Goal: Task Accomplishment & Management: Use online tool/utility

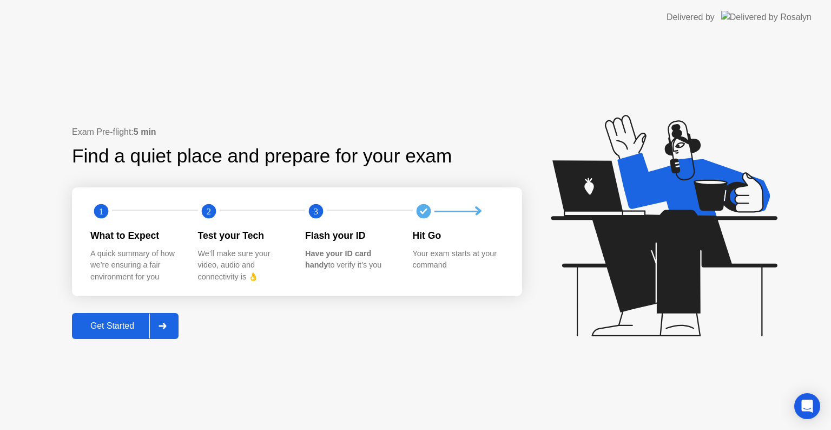
click at [163, 327] on icon at bounding box center [163, 325] width 8 height 6
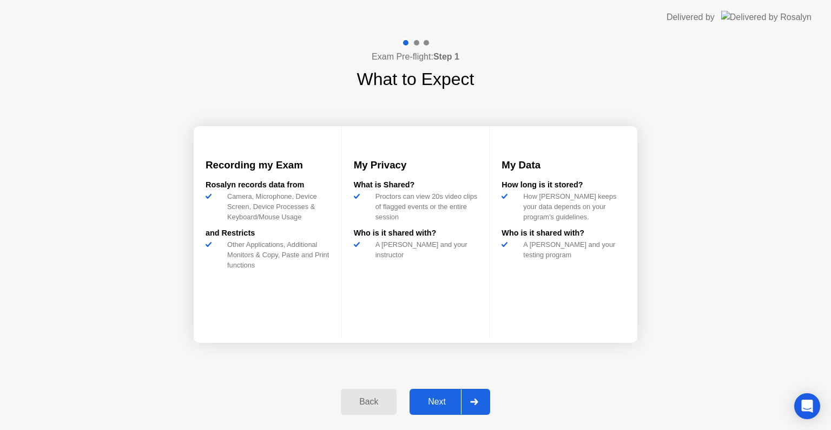
click at [448, 410] on button "Next" at bounding box center [450, 401] width 81 height 26
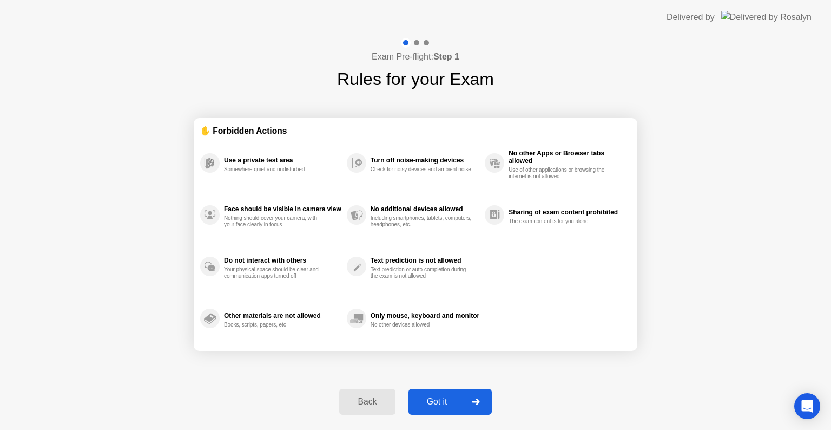
click at [448, 404] on div "Got it" at bounding box center [437, 402] width 51 height 10
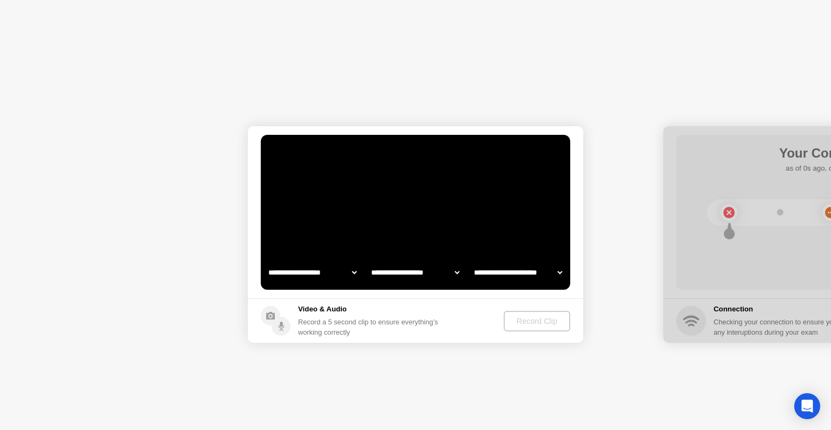
select select "**********"
select select "*******"
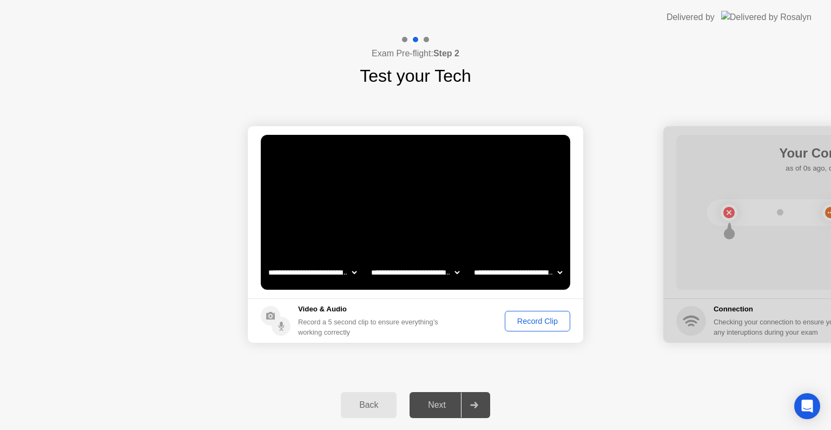
click at [537, 320] on div "Record Clip" at bounding box center [538, 320] width 58 height 9
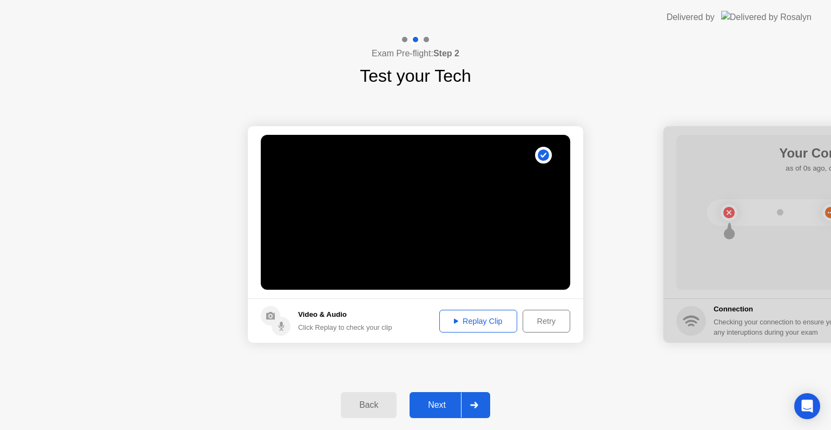
click at [478, 405] on icon at bounding box center [474, 404] width 8 height 6
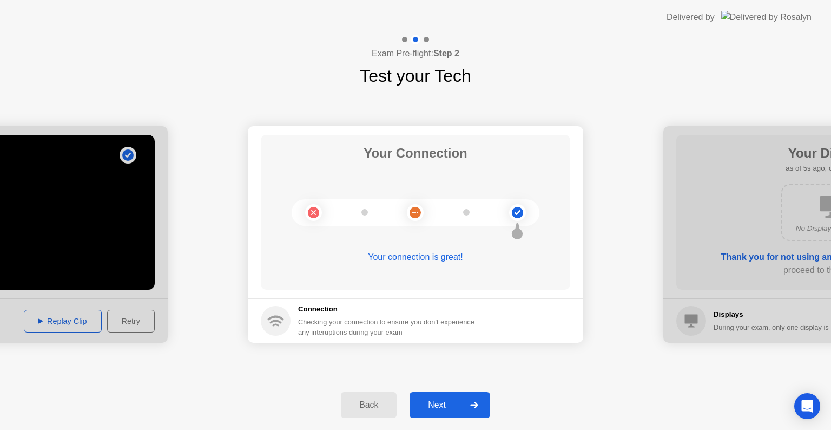
click at [480, 405] on div at bounding box center [474, 404] width 26 height 25
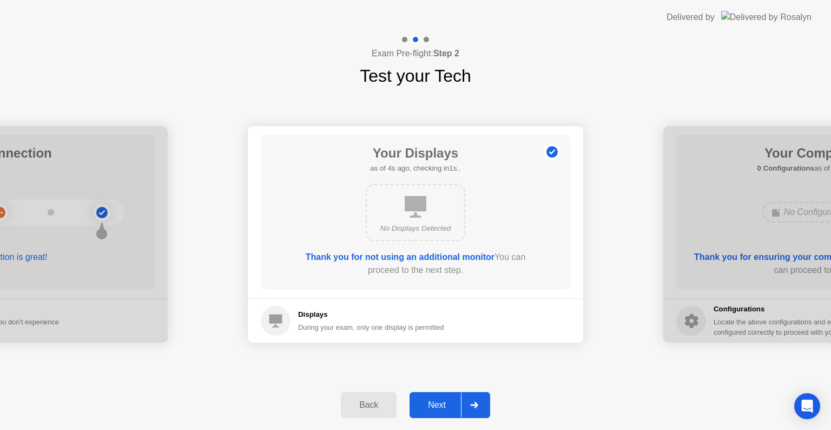
click at [480, 405] on div at bounding box center [474, 404] width 26 height 25
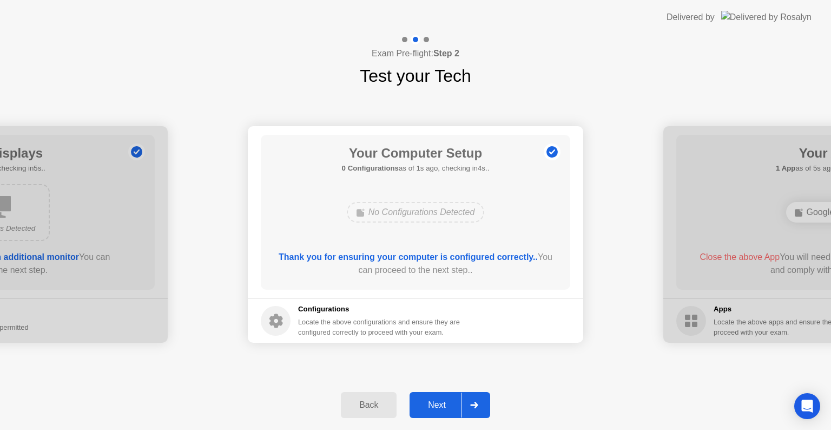
click at [480, 405] on div at bounding box center [474, 404] width 26 height 25
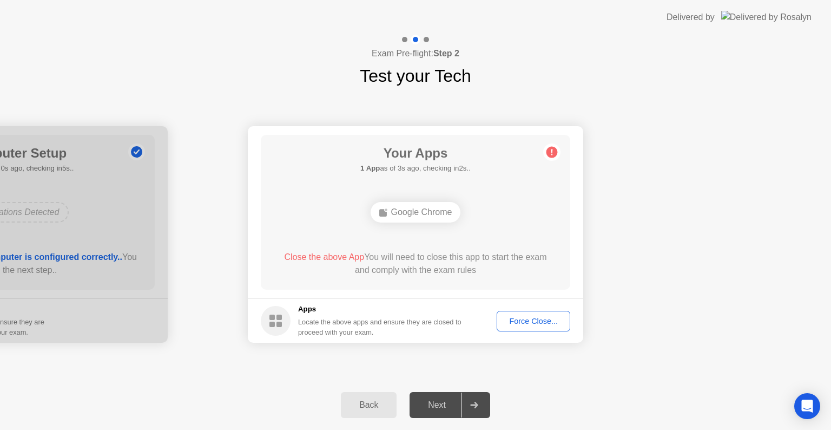
click at [536, 316] on div "Force Close..." at bounding box center [533, 320] width 66 height 9
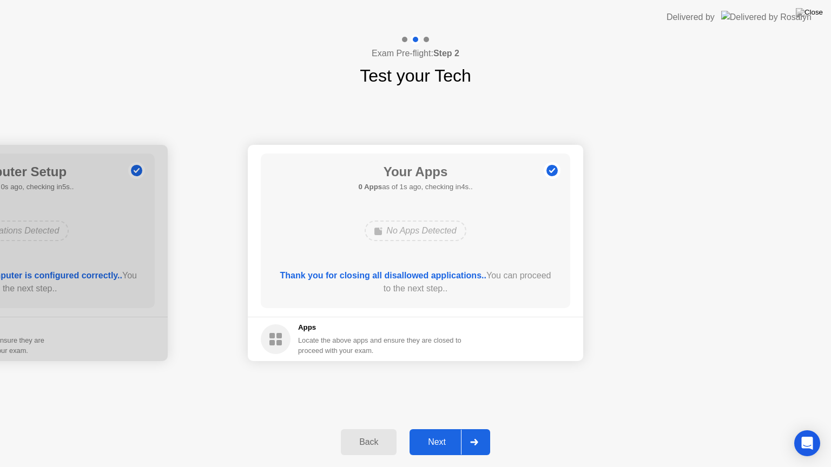
click at [477, 429] on div at bounding box center [474, 442] width 26 height 25
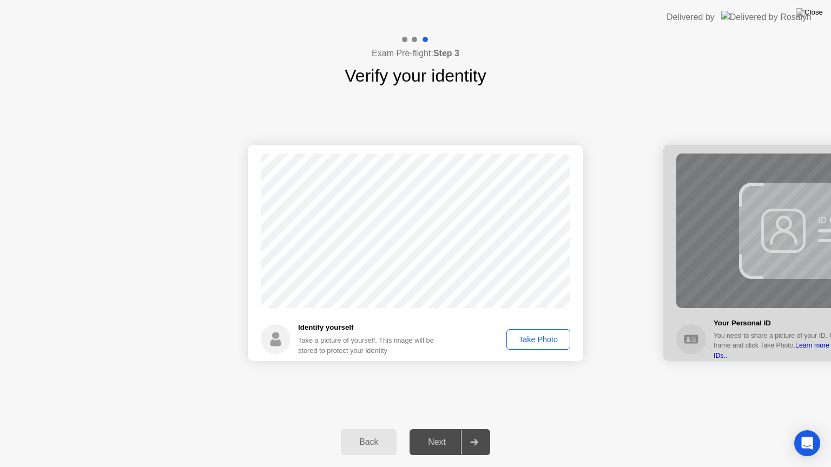
click at [544, 336] on div "Take Photo" at bounding box center [538, 339] width 56 height 9
click at [473, 429] on icon at bounding box center [474, 442] width 8 height 6
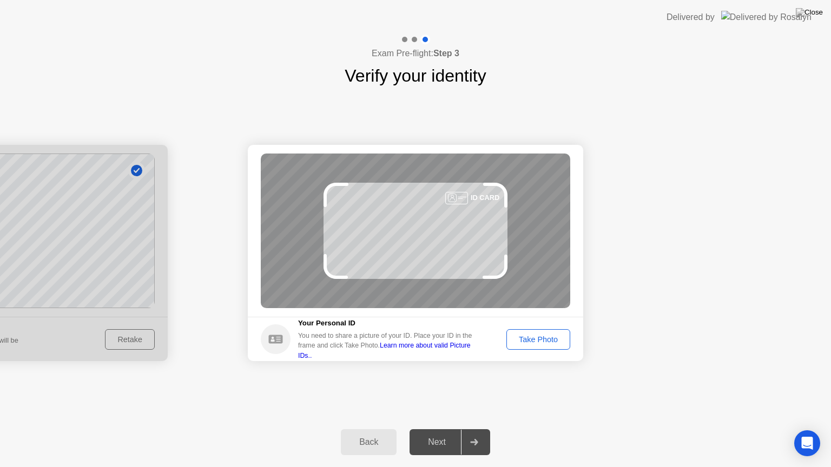
click at [532, 339] on div "Take Photo" at bounding box center [538, 339] width 56 height 9
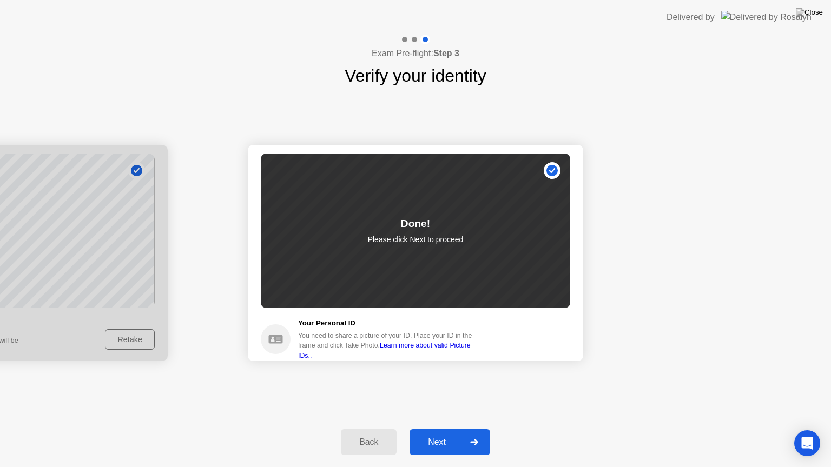
click at [476, 429] on div at bounding box center [474, 442] width 26 height 25
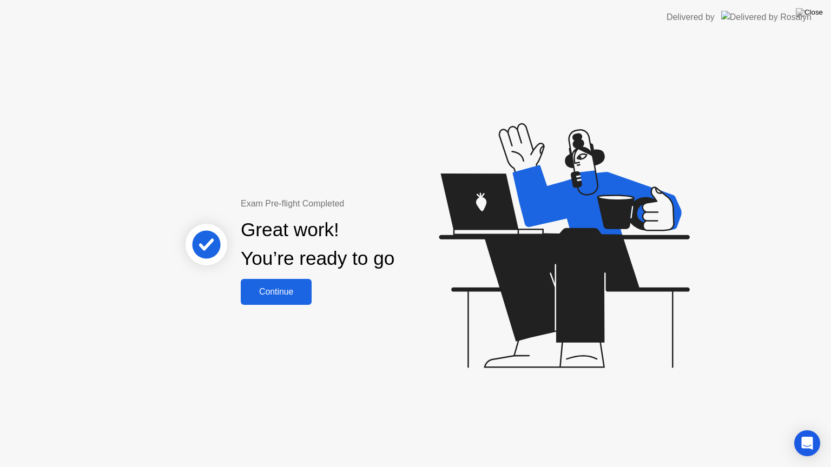
click at [281, 285] on button "Continue" at bounding box center [276, 292] width 71 height 26
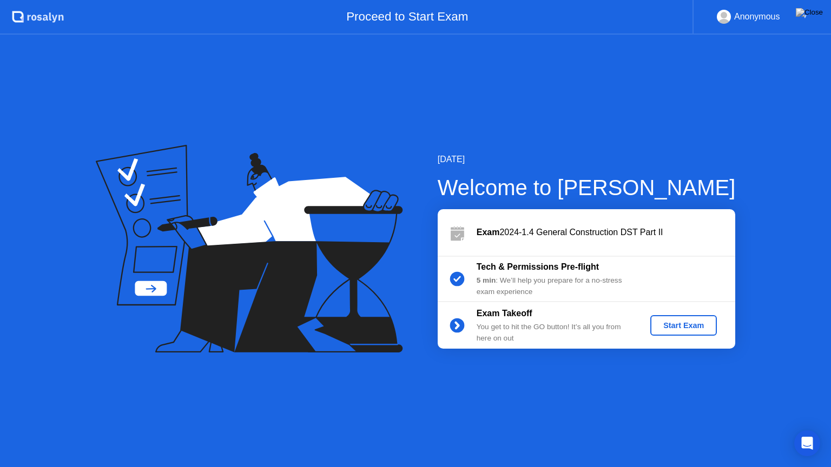
click at [670, 327] on div "Start Exam" at bounding box center [684, 325] width 58 height 9
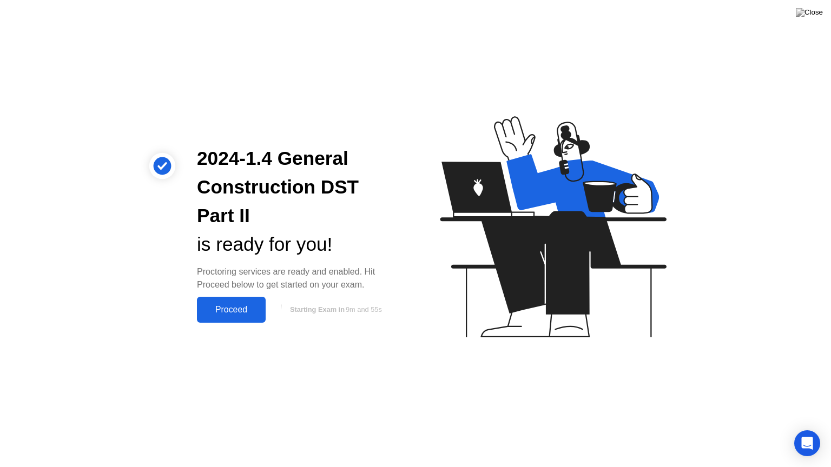
click at [240, 312] on div "Proceed" at bounding box center [231, 310] width 62 height 10
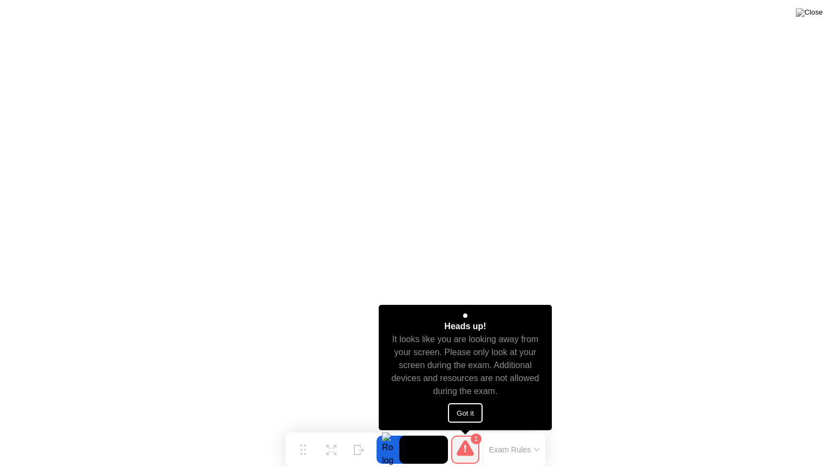
click at [470, 411] on button "Got it" at bounding box center [465, 413] width 35 height 19
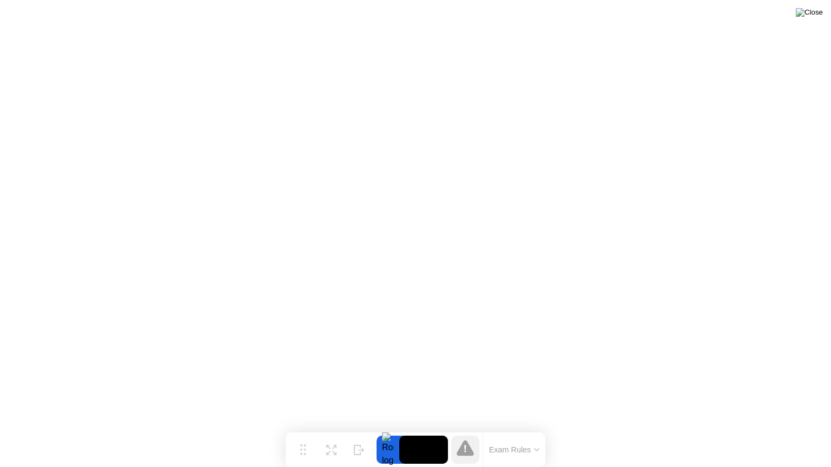
click at [814, 12] on img at bounding box center [809, 12] width 27 height 9
click at [468, 429] on icon at bounding box center [465, 448] width 17 height 16
click at [491, 429] on button "Exam Rules" at bounding box center [514, 450] width 57 height 10
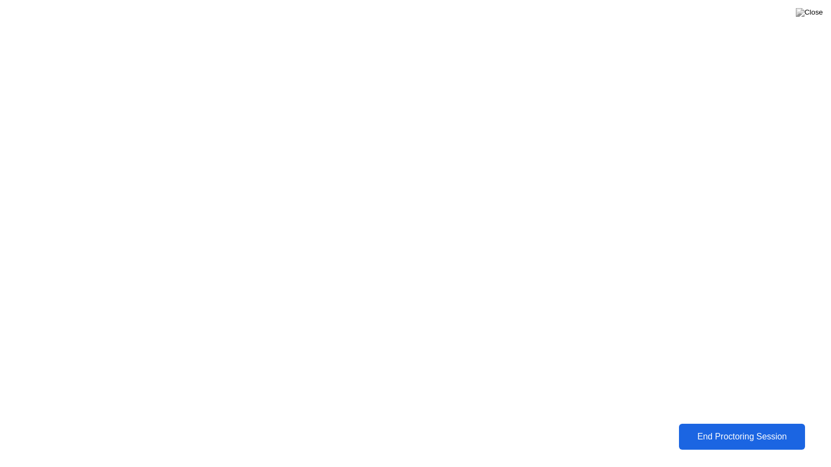
click at [719, 429] on div "End Proctoring Session" at bounding box center [742, 437] width 121 height 10
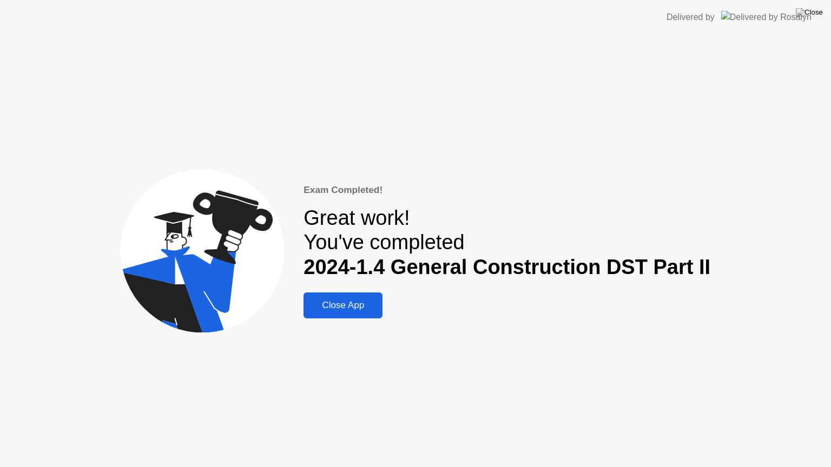
click at [343, 303] on div "Close App" at bounding box center [343, 305] width 72 height 11
